Goal: Book appointment/travel/reservation

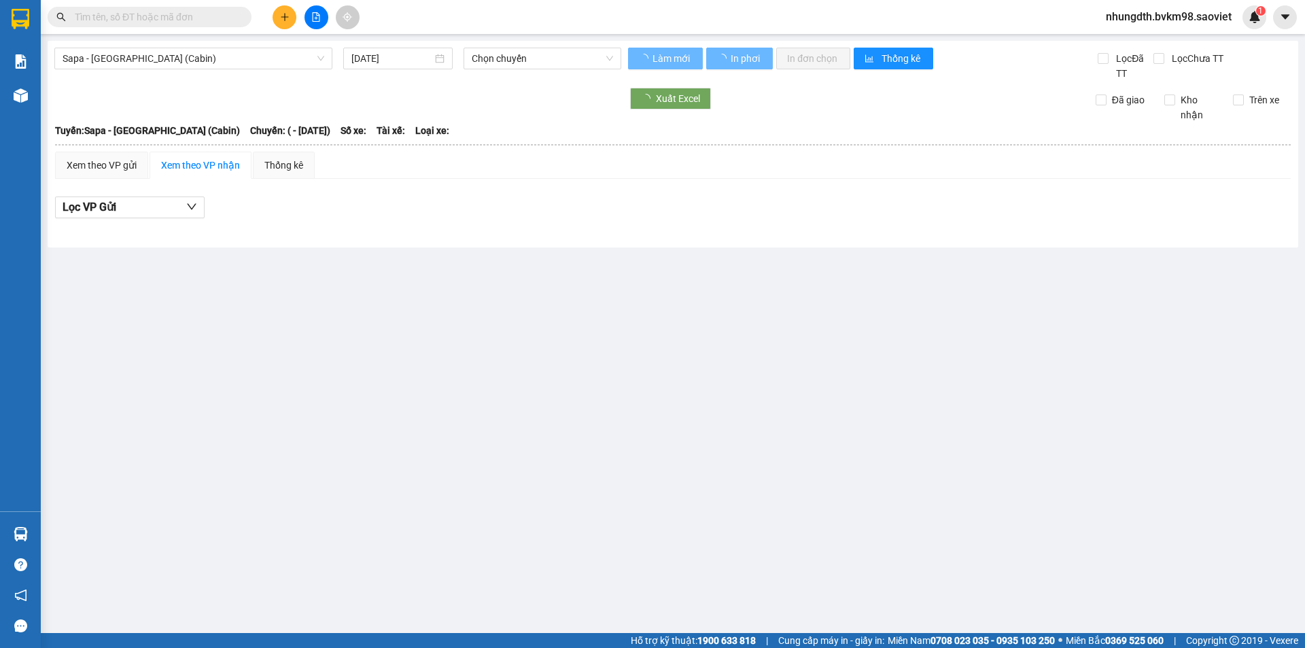
type input "[DATE]"
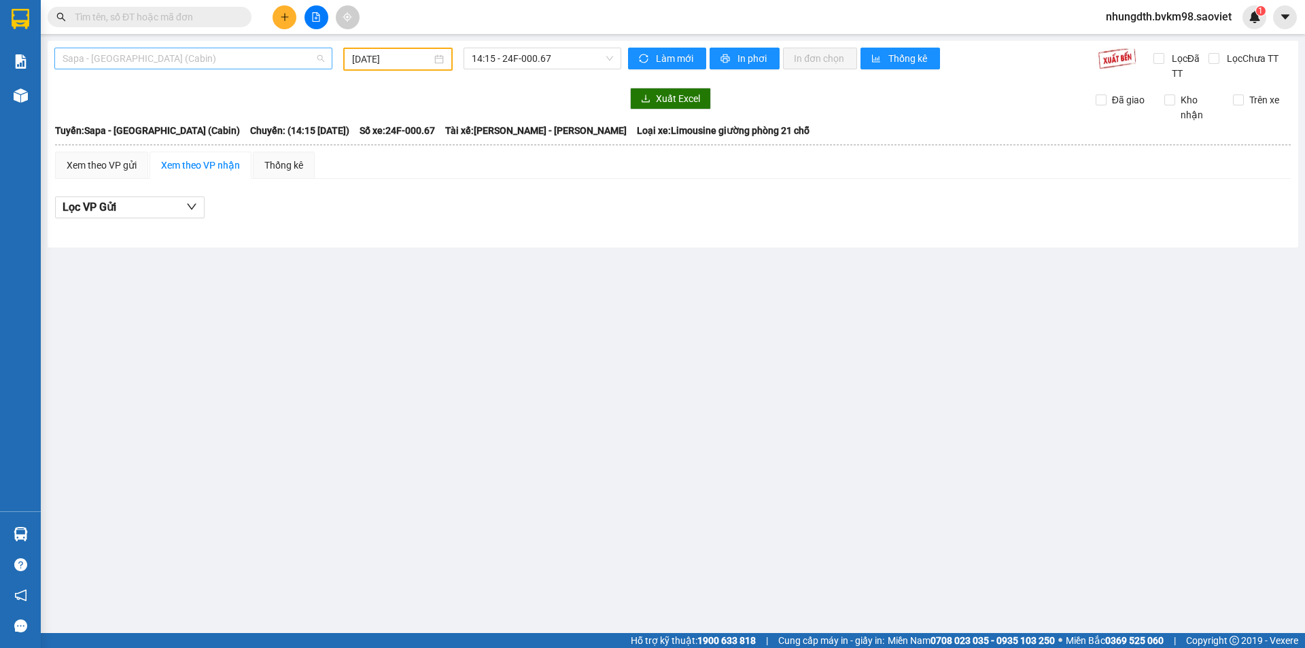
click at [195, 57] on span "Sapa - [GEOGRAPHIC_DATA] (Cabin)" at bounding box center [194, 58] width 262 height 20
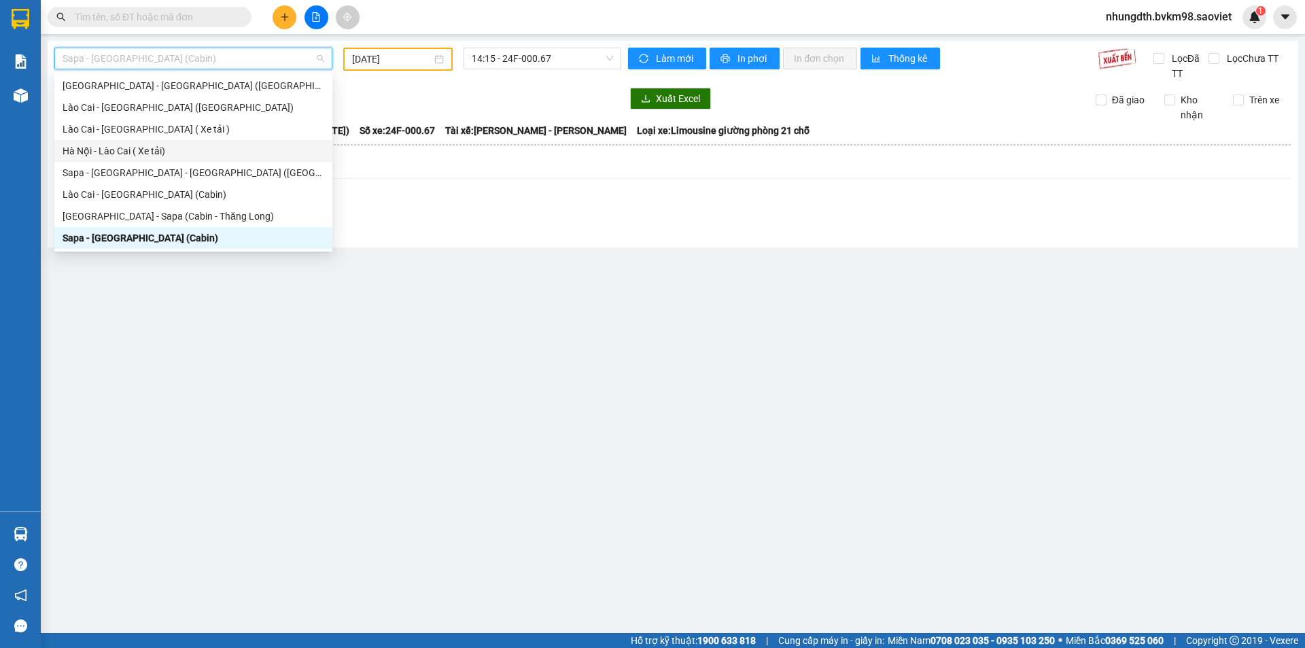
click at [152, 150] on div "Hà Nội - Lào Cai ( Xe tải)" at bounding box center [194, 150] width 262 height 15
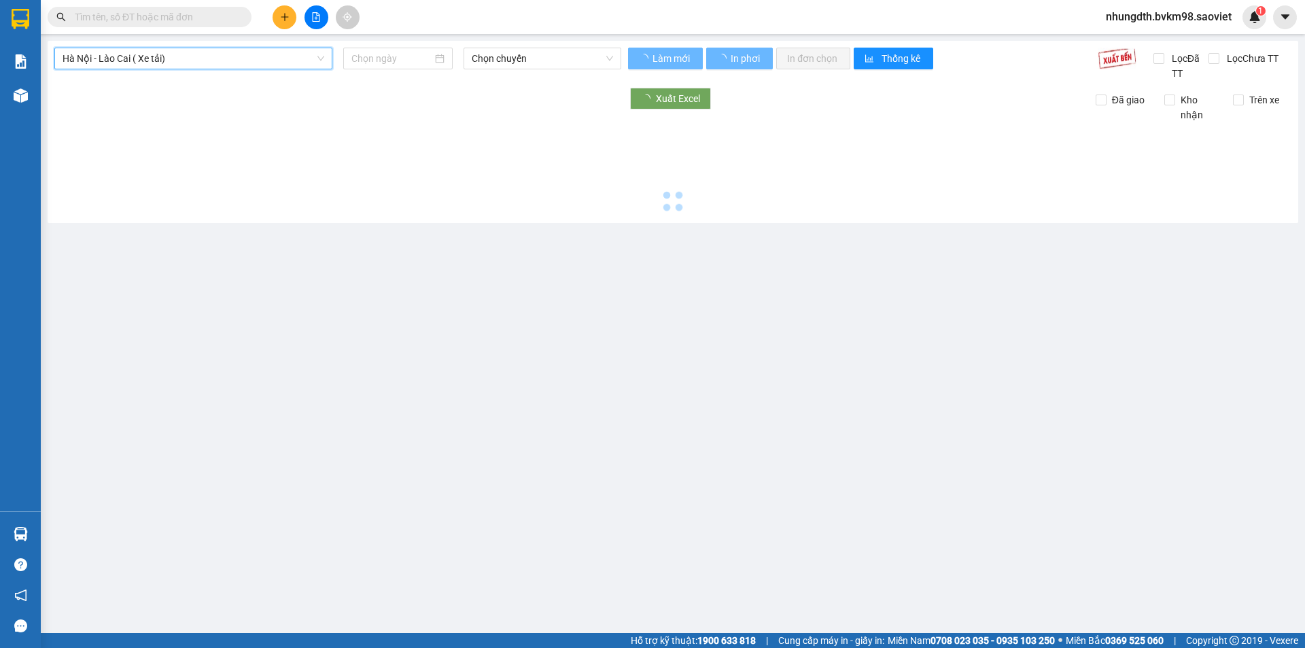
type input "[DATE]"
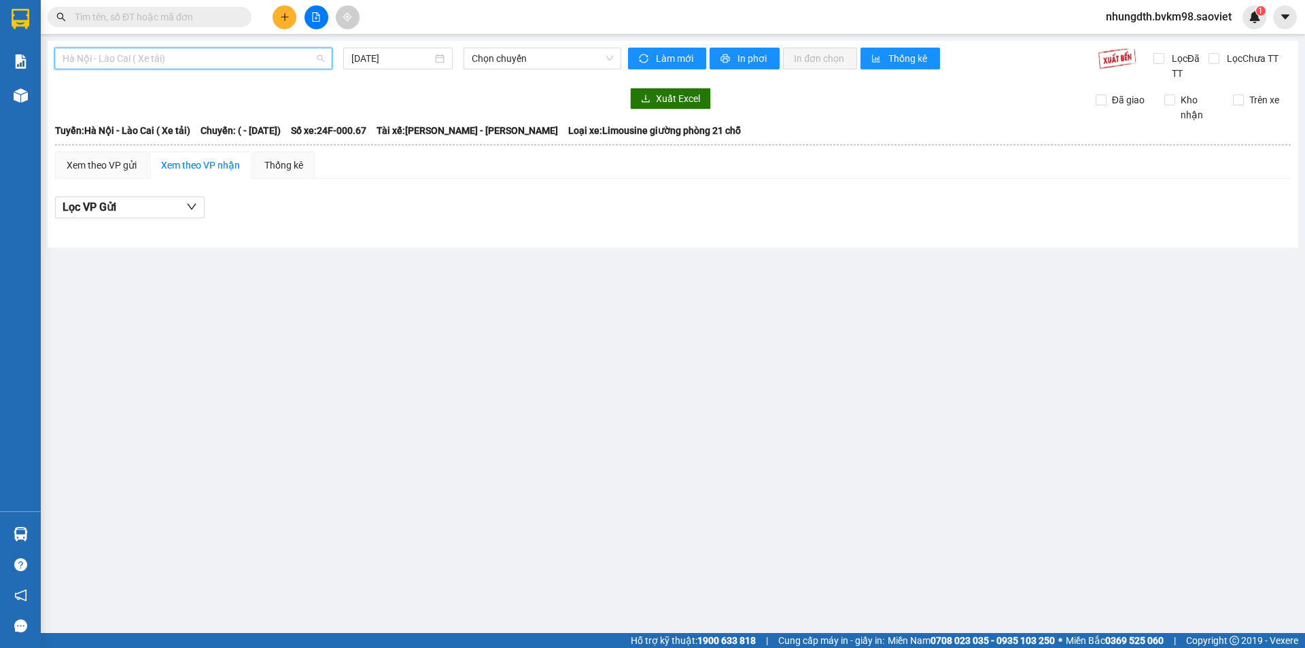
click at [249, 60] on span "Hà Nội - Lào Cai ( Xe tải)" at bounding box center [194, 58] width 262 height 20
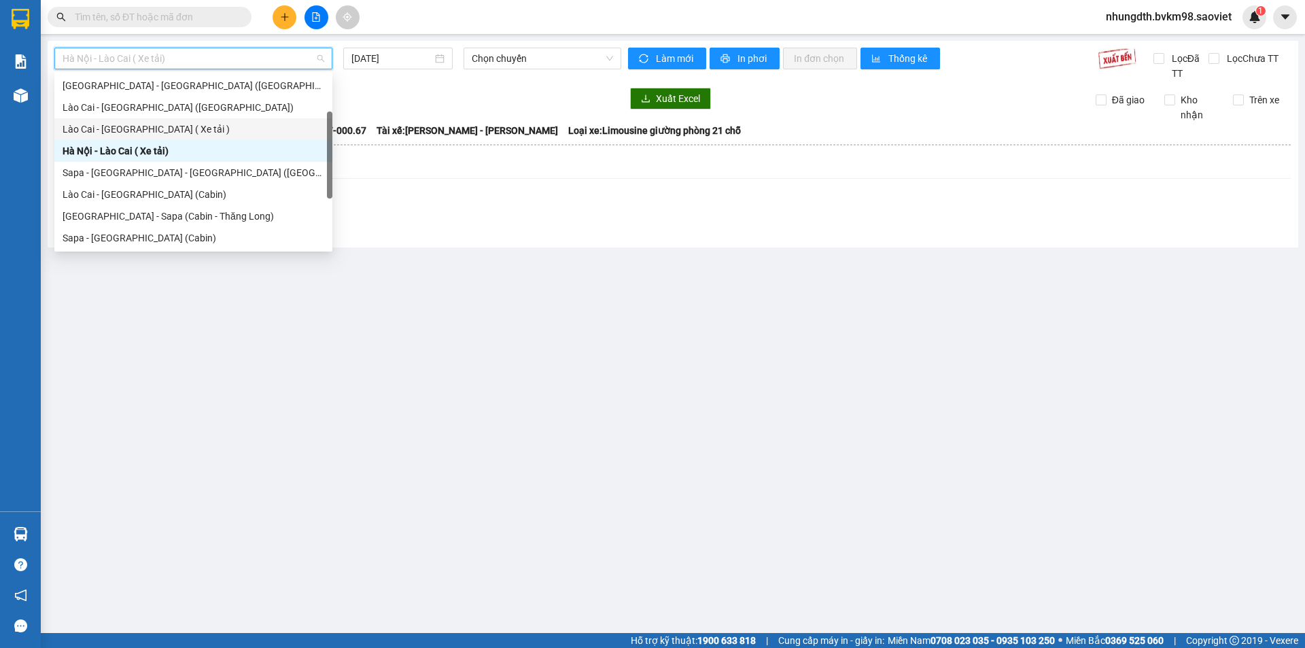
click at [165, 124] on div "Lào Cai - [GEOGRAPHIC_DATA] ( Xe tải )" at bounding box center [194, 129] width 262 height 15
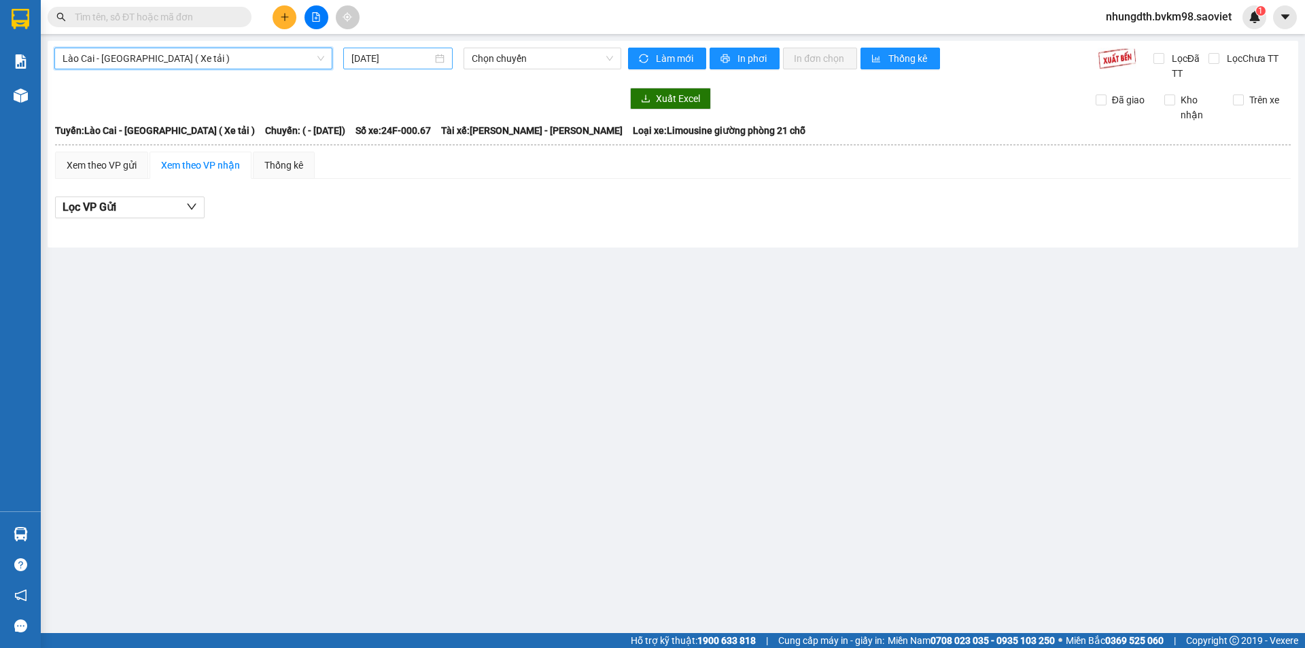
click at [407, 61] on input "[DATE]" at bounding box center [391, 58] width 81 height 15
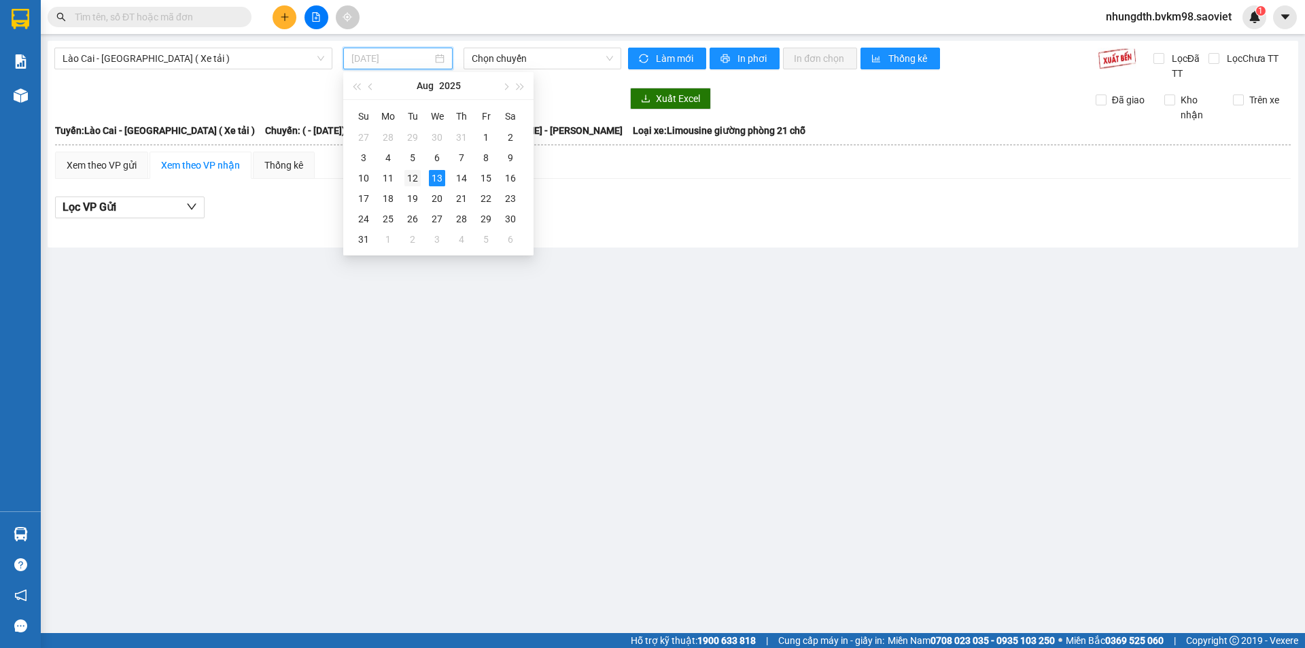
click at [412, 176] on div "12" at bounding box center [412, 178] width 16 height 16
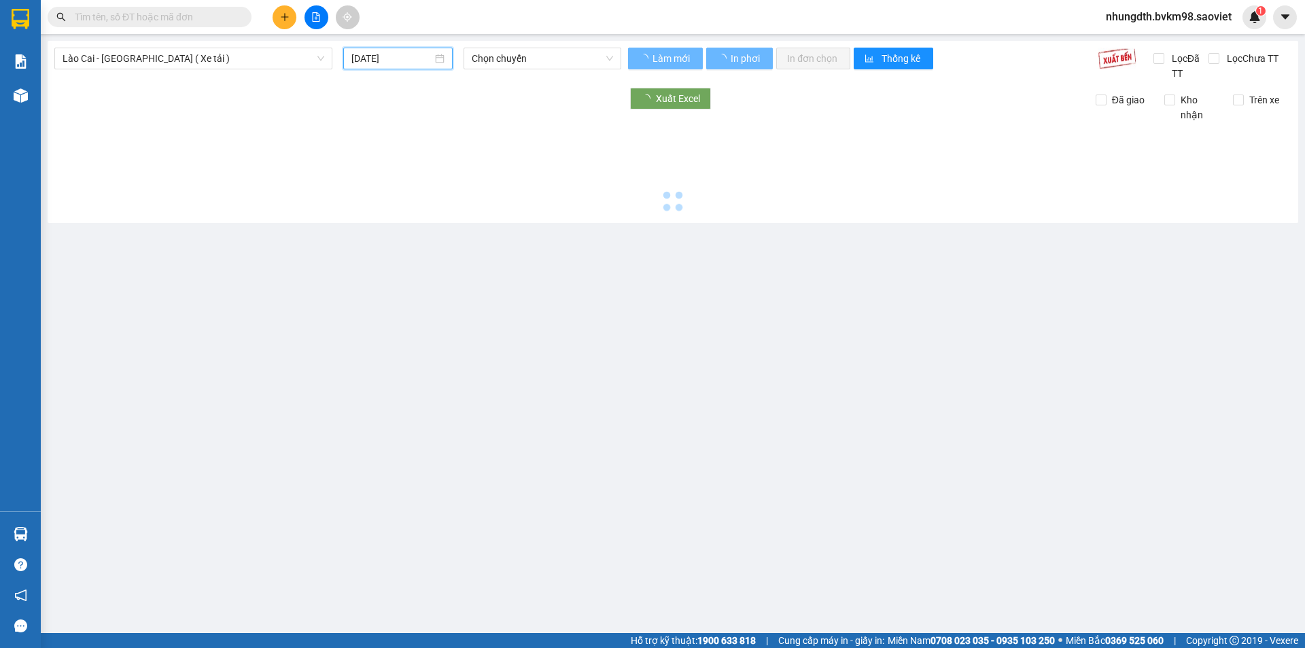
type input "[DATE]"
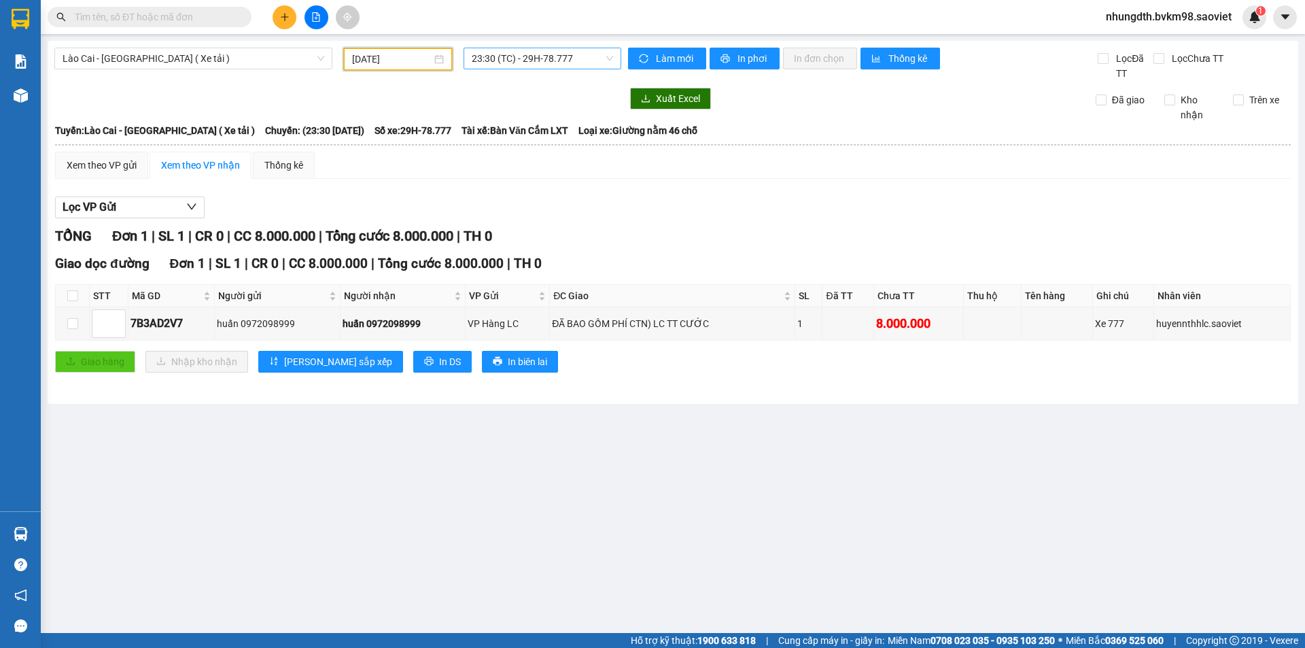
click at [609, 59] on span "23:30 (TC) - 29H-78.777" at bounding box center [542, 58] width 141 height 20
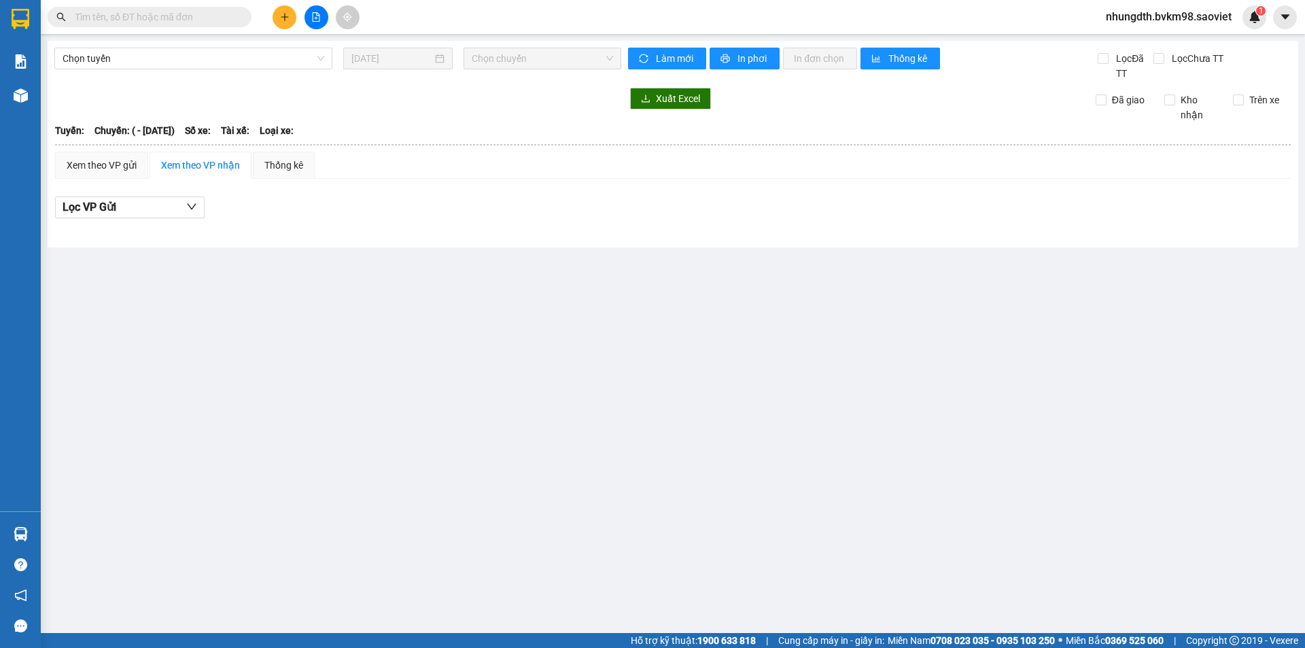
type input "[DATE]"
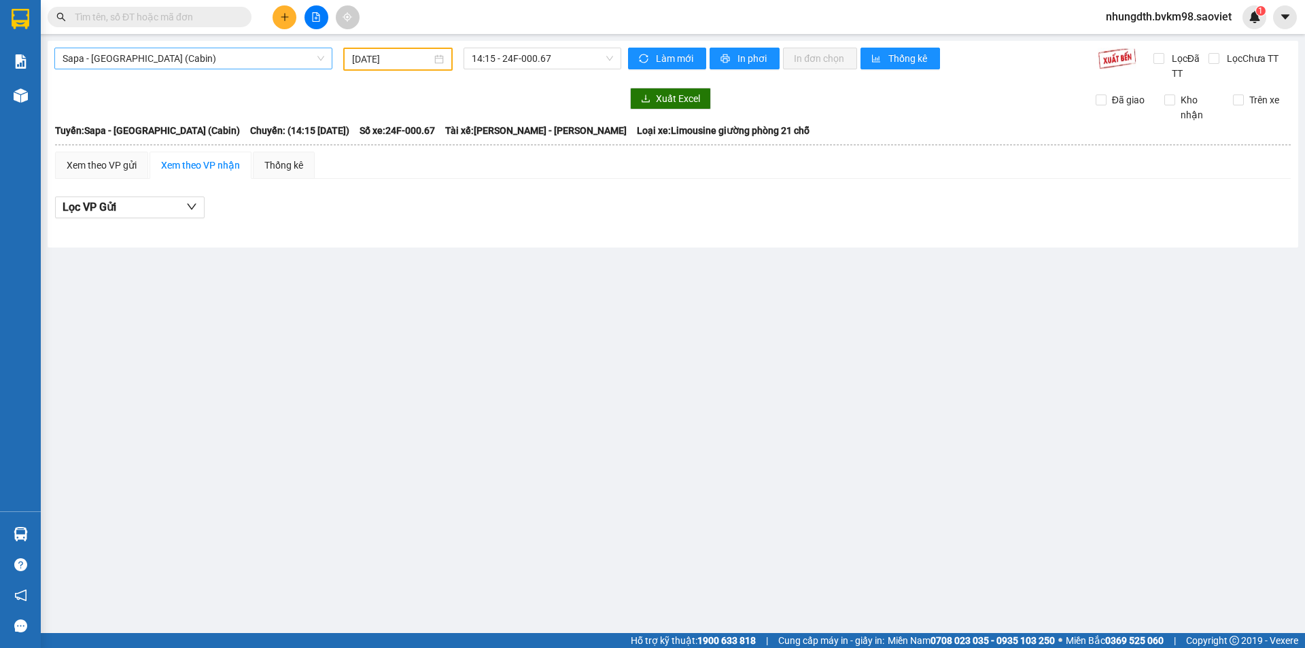
click at [186, 56] on span "Sapa - [GEOGRAPHIC_DATA] (Cabin)" at bounding box center [194, 58] width 262 height 20
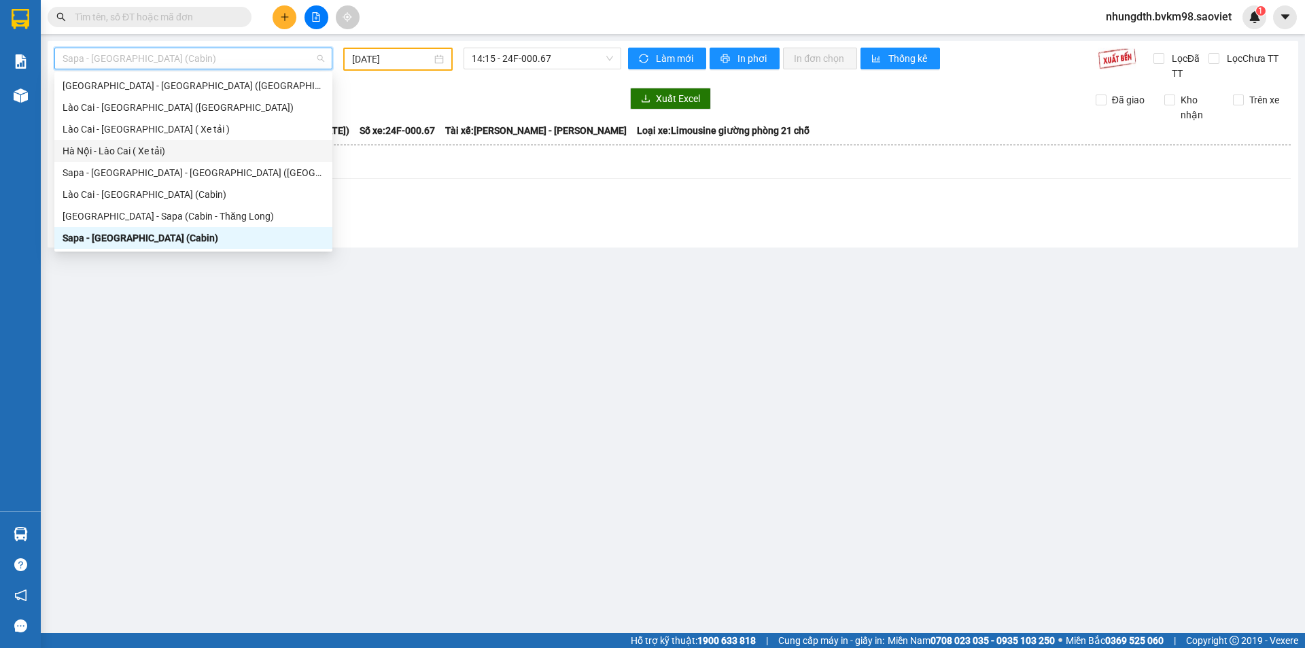
click at [111, 147] on div "Hà Nội - Lào Cai ( Xe tải)" at bounding box center [194, 150] width 262 height 15
type input "[DATE]"
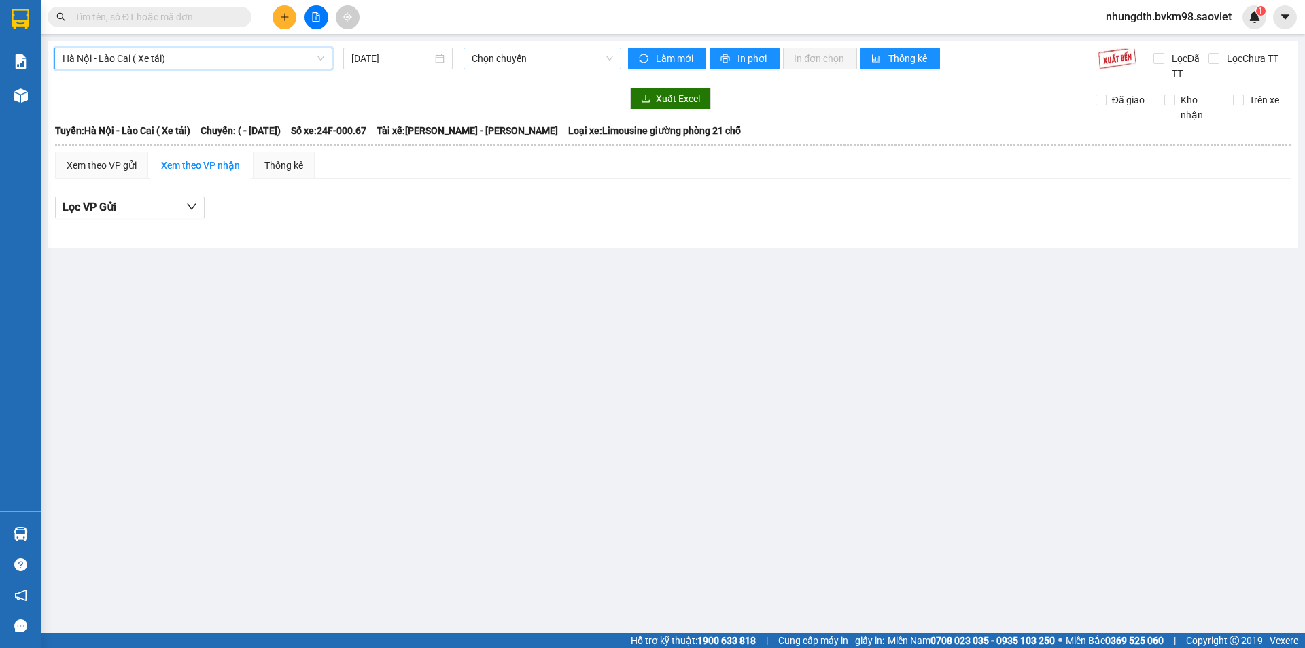
click at [572, 60] on span "Chọn chuyến" at bounding box center [542, 58] width 141 height 20
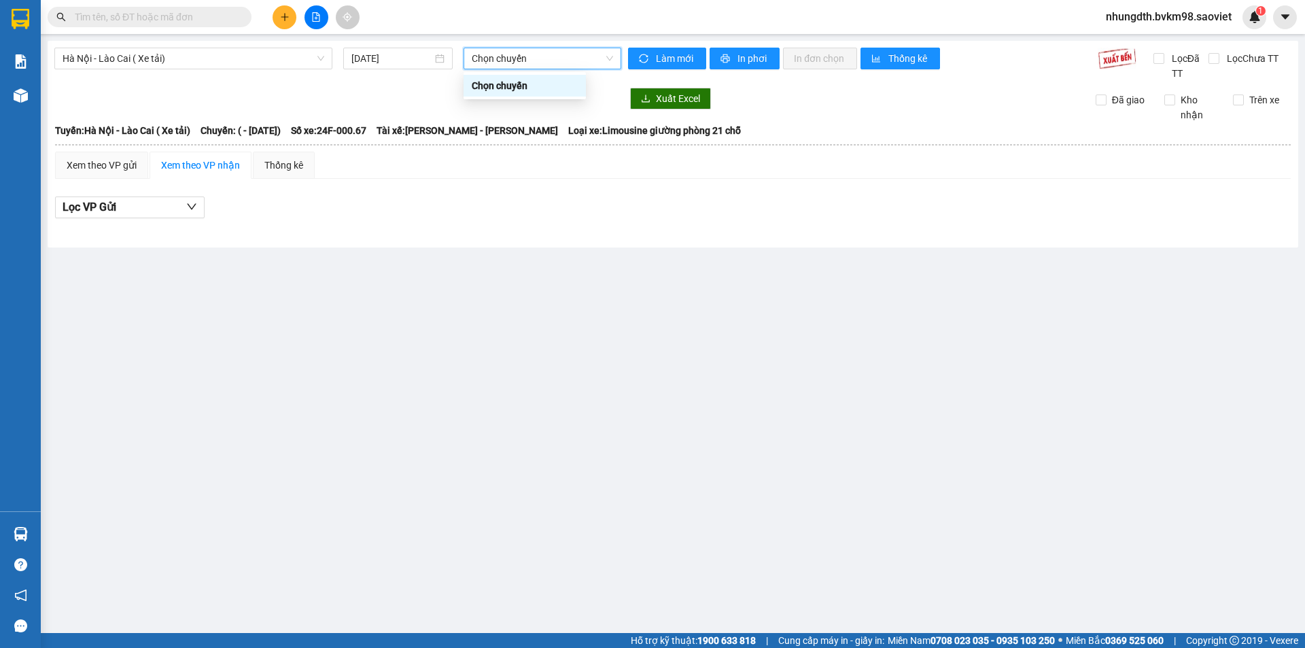
click at [572, 60] on span "Chọn chuyến" at bounding box center [542, 58] width 141 height 20
